Goal: Information Seeking & Learning: Find specific page/section

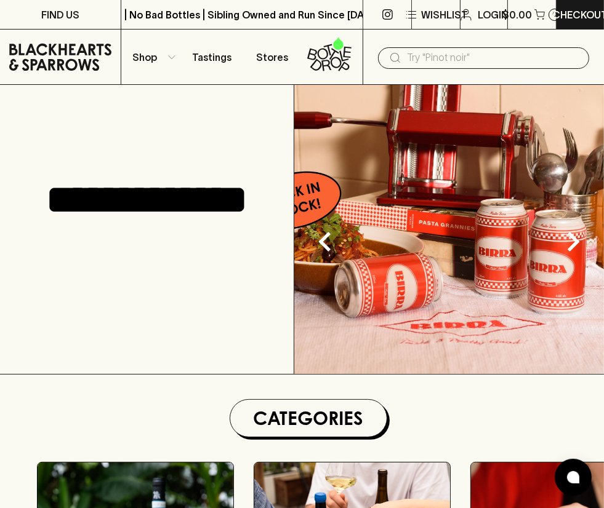
click at [435, 55] on input "text" at bounding box center [493, 58] width 172 height 20
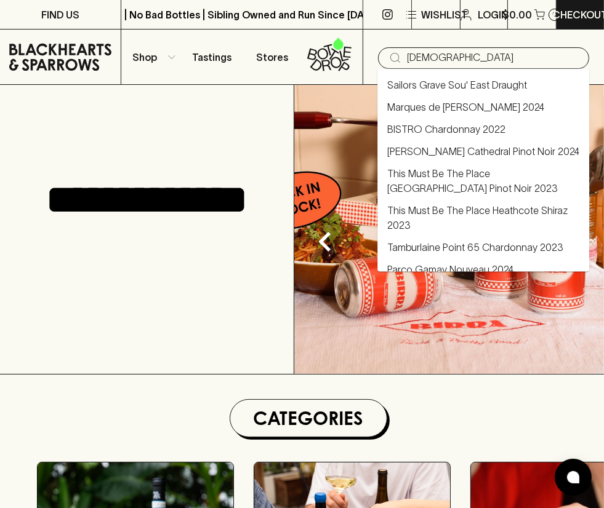
type input "[DEMOGRAPHIC_DATA]"
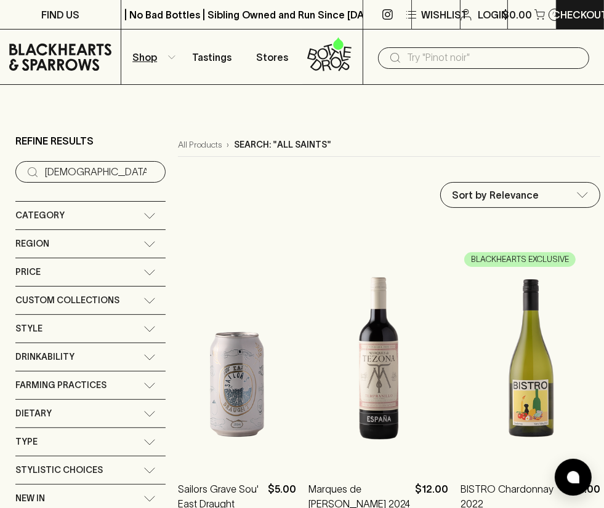
click at [422, 60] on input "text" at bounding box center [493, 58] width 172 height 20
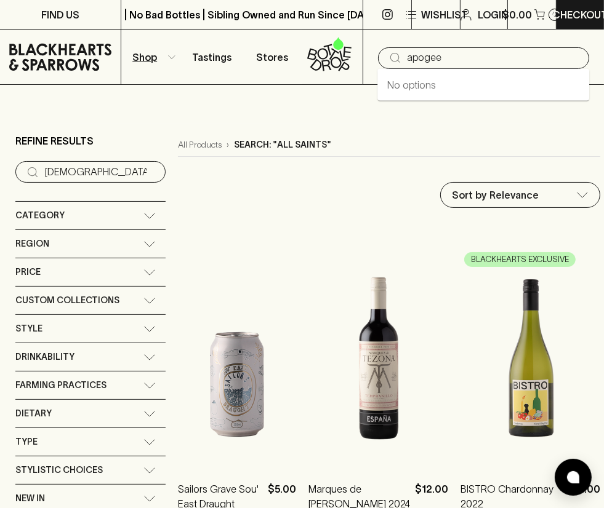
type input "apogee"
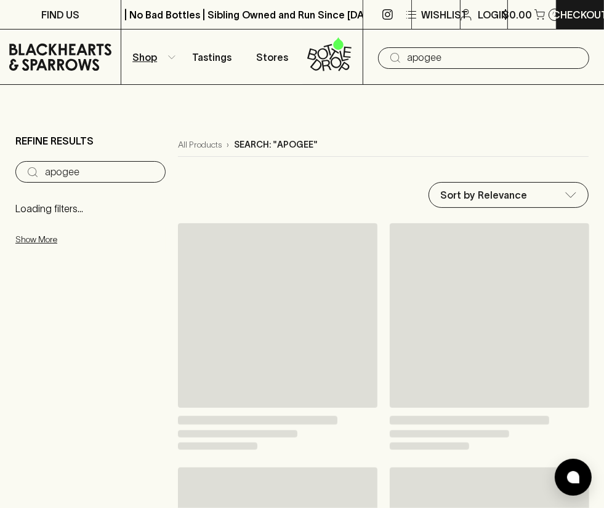
type input "apogee"
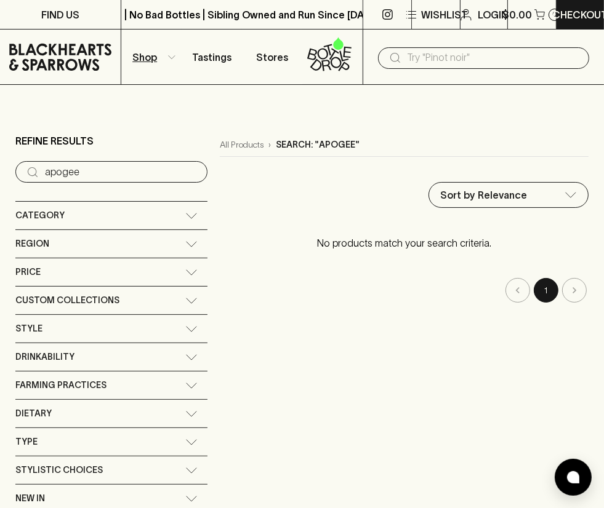
click at [419, 51] on input "text" at bounding box center [493, 58] width 172 height 20
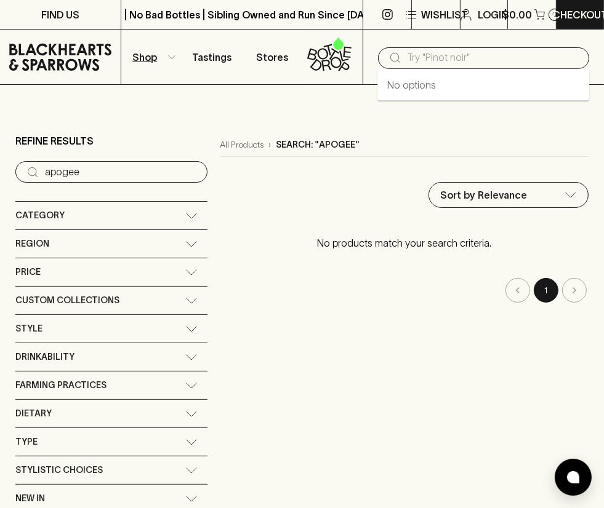
paste input "bellebonne"
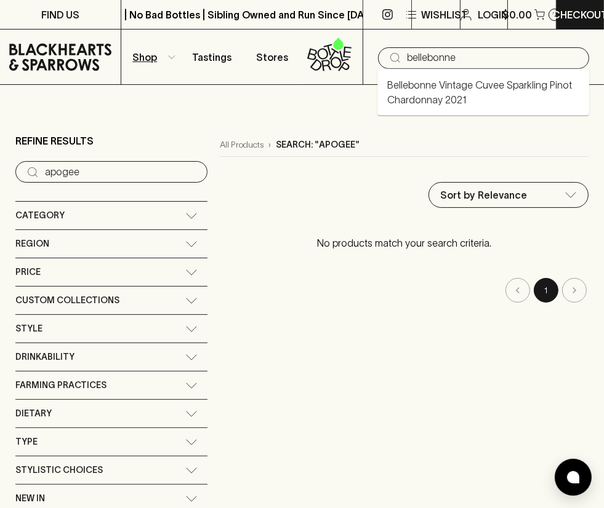
type input "bellebonne"
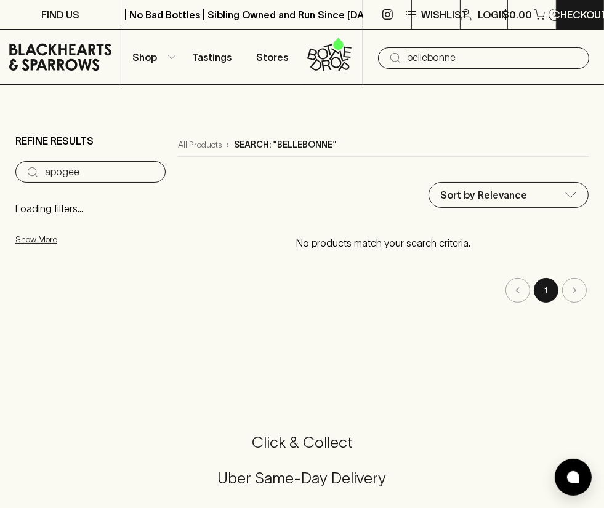
type input "bellebonne"
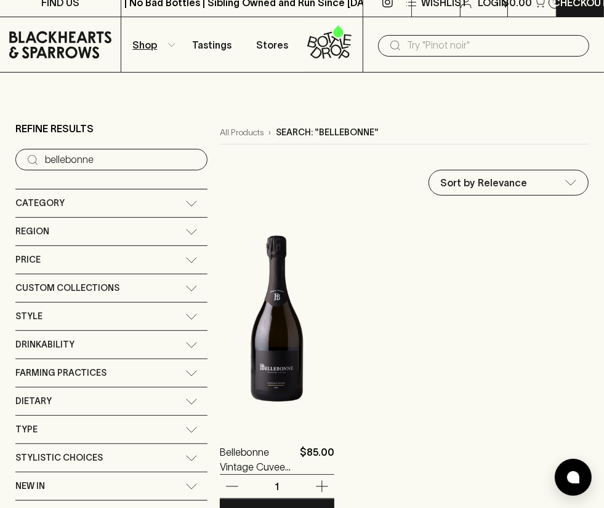
scroll to position [14, 0]
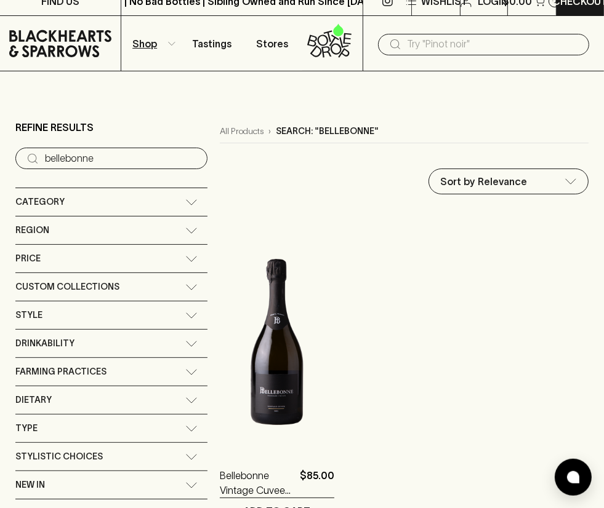
click at [427, 46] on input "text" at bounding box center [493, 44] width 172 height 20
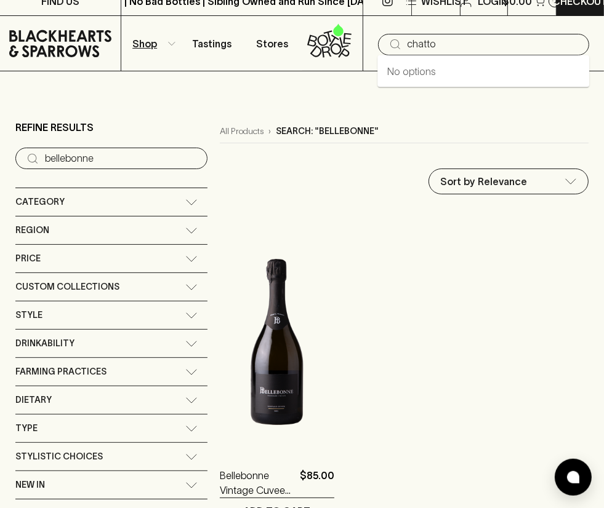
type input "chatto"
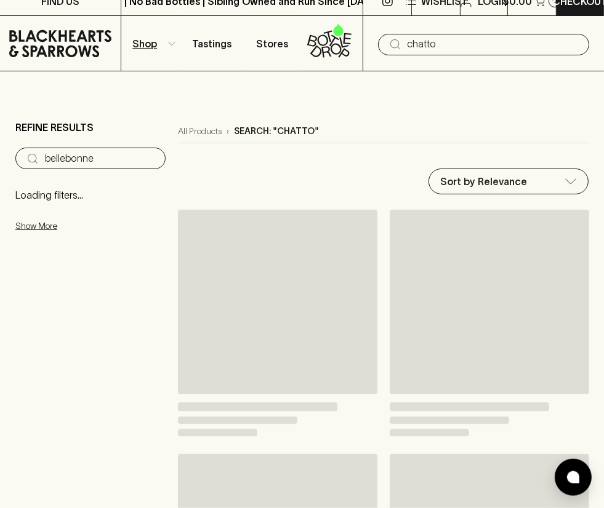
type input "chatto"
